Goal: Transaction & Acquisition: Purchase product/service

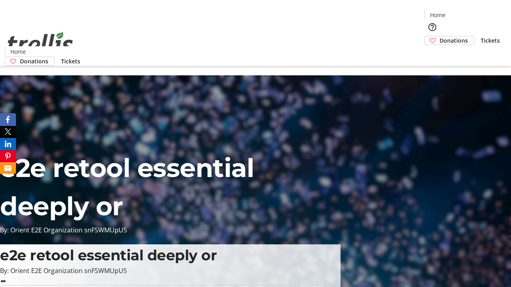
click at [481, 36] on span "Tickets" at bounding box center [490, 40] width 19 height 8
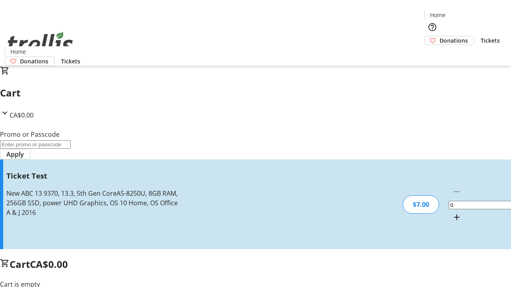
click at [452, 213] on mat-icon "Increment by one" at bounding box center [457, 218] width 10 height 10
type input "1"
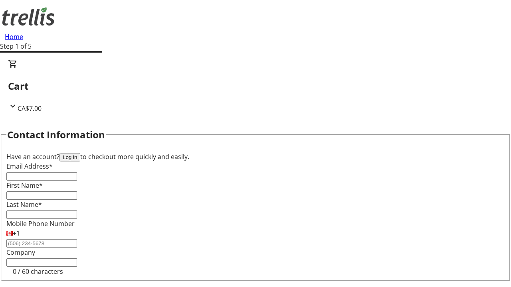
click at [80, 153] on button "Log in" at bounding box center [69, 157] width 21 height 8
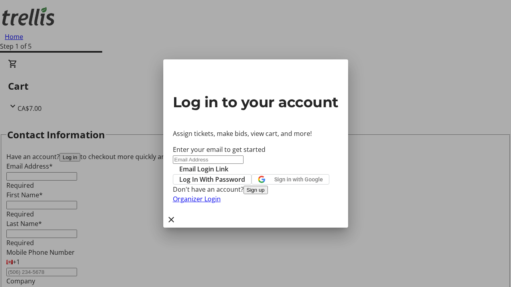
click at [245, 175] on span "Log In With Password" at bounding box center [212, 180] width 66 height 10
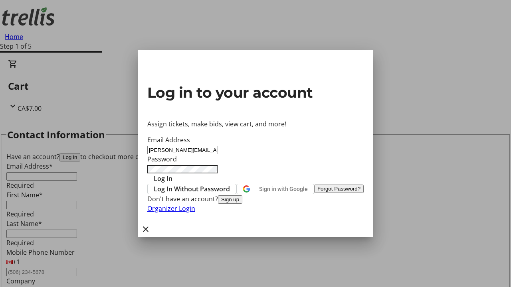
click at [172, 174] on span "Log In" at bounding box center [163, 179] width 19 height 10
